Goal: Contribute content: Add original content to the website for others to see

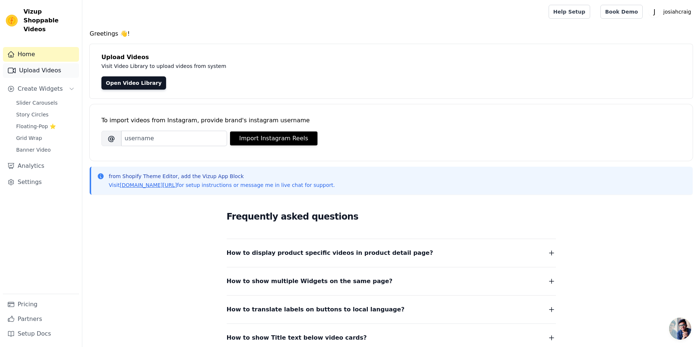
click at [35, 63] on link "Upload Videos" at bounding box center [41, 70] width 76 height 15
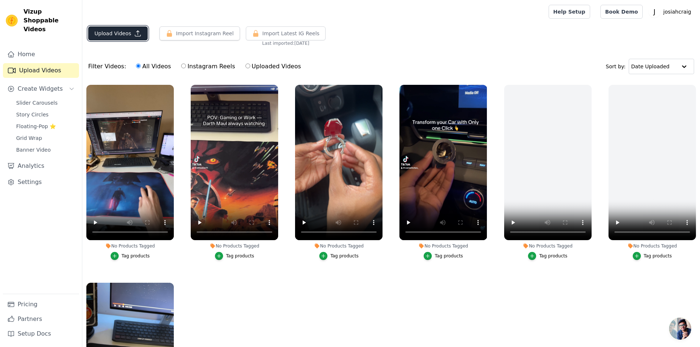
click at [116, 35] on button "Upload Videos" at bounding box center [118, 33] width 60 height 14
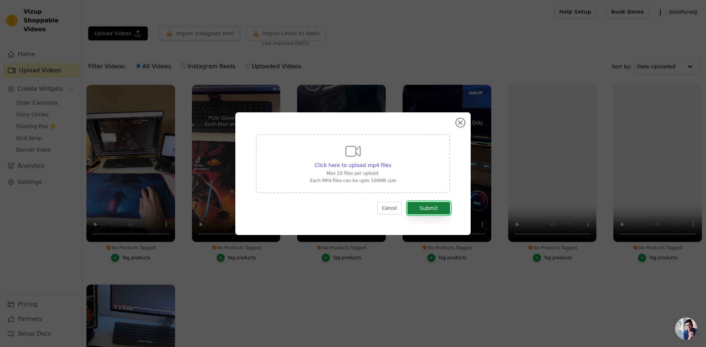
click at [416, 209] on button "Submit" at bounding box center [428, 208] width 43 height 12
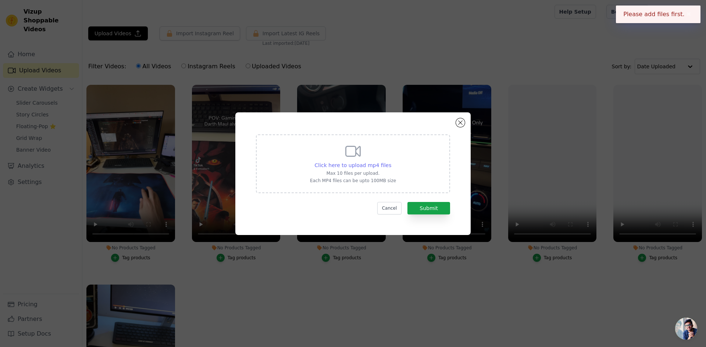
click at [351, 162] on span "Click here to upload mp4 files" at bounding box center [353, 165] width 77 height 6
click at [391, 162] on input "Click here to upload mp4 files Max 10 files per upload. Each MP4 files can be u…" at bounding box center [391, 161] width 0 height 0
click at [369, 165] on span "Click here to upload mp4 files" at bounding box center [353, 165] width 77 height 6
click at [391, 162] on input "Click here to upload mp4 files Max 10 files per upload. Each MP4 files can be u…" at bounding box center [391, 161] width 0 height 0
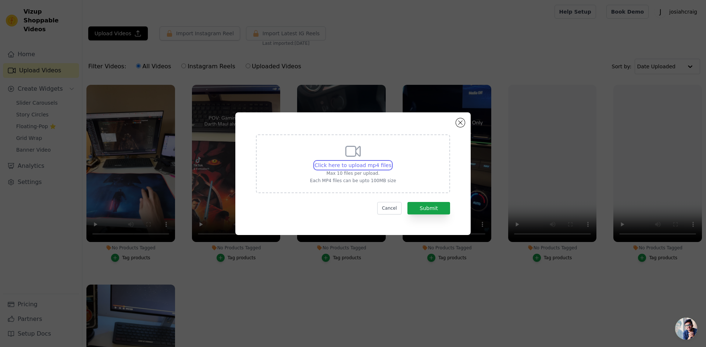
type input "C:\fakepath\42748803-0AC5-4D55-AE0A-434B599ABB35.mp4"
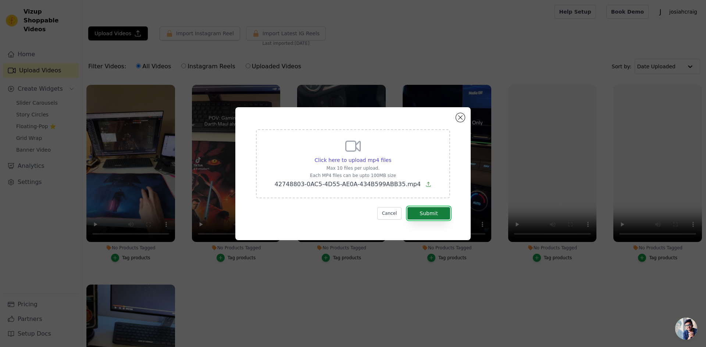
click at [429, 213] on button "Submit" at bounding box center [428, 213] width 43 height 12
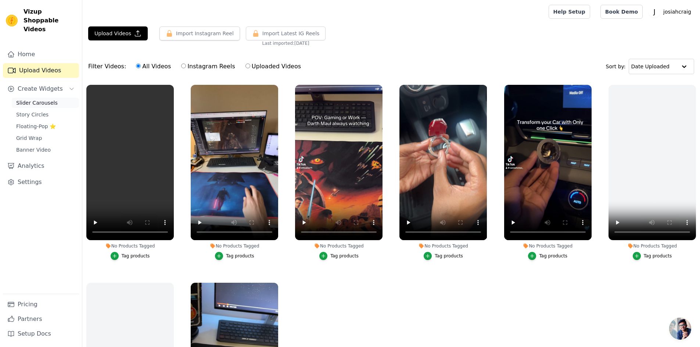
click at [42, 99] on span "Slider Carousels" at bounding box center [37, 102] width 42 height 7
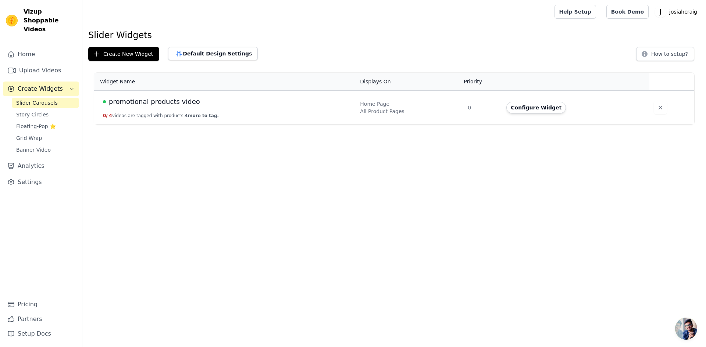
click at [191, 104] on div "promotional products video" at bounding box center [227, 102] width 248 height 10
click at [152, 104] on span "promotional products video" at bounding box center [154, 102] width 91 height 10
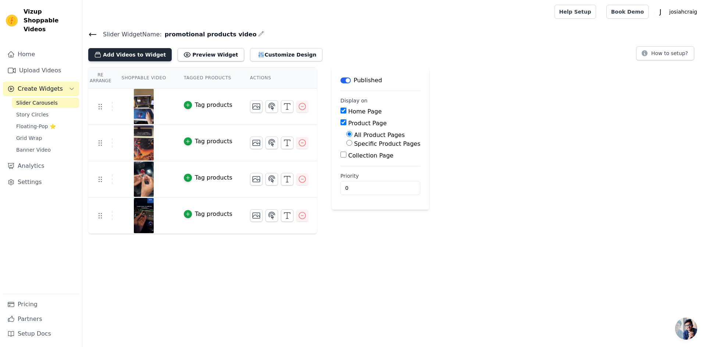
click at [130, 56] on button "Add Videos to Widget" at bounding box center [129, 54] width 83 height 13
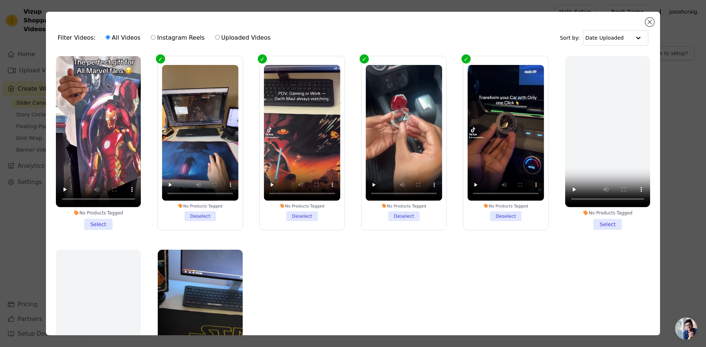
click at [101, 221] on li "No Products Tagged Select" at bounding box center [98, 143] width 85 height 174
click at [0, 0] on input "No Products Tagged Select" at bounding box center [0, 0] width 0 height 0
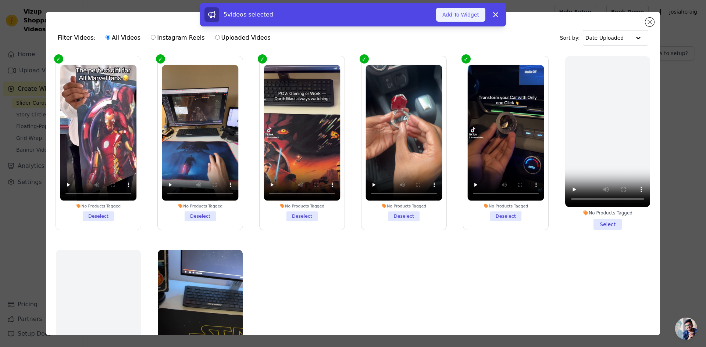
click at [462, 21] on button "Add To Widget" at bounding box center [460, 15] width 49 height 14
